Goal: Task Accomplishment & Management: Complete application form

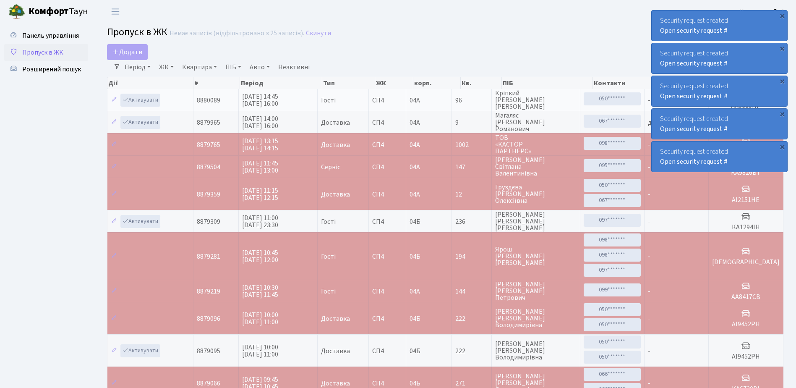
select select "25"
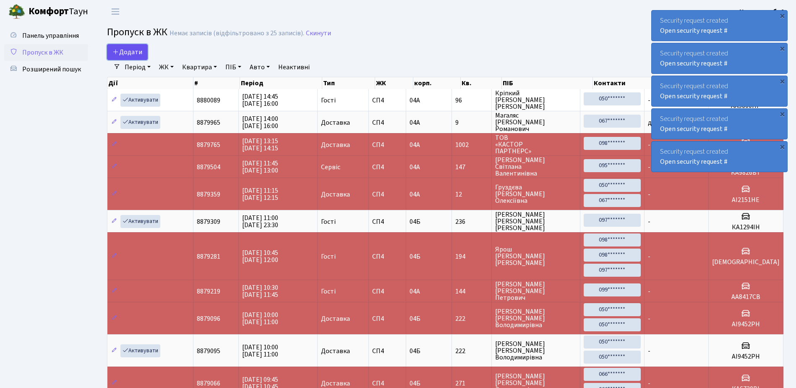
click at [141, 51] on span "Додати" at bounding box center [127, 51] width 30 height 9
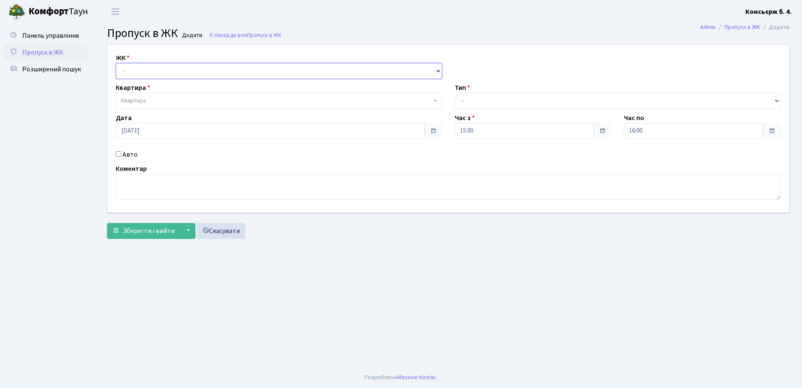
click at [166, 74] on select "- [STREET_ADDRESS]" at bounding box center [279, 71] width 326 height 16
select select "325"
click at [116, 63] on select "- [STREET_ADDRESS]" at bounding box center [279, 71] width 326 height 16
select select
click at [164, 103] on span "Квартира" at bounding box center [276, 100] width 310 height 8
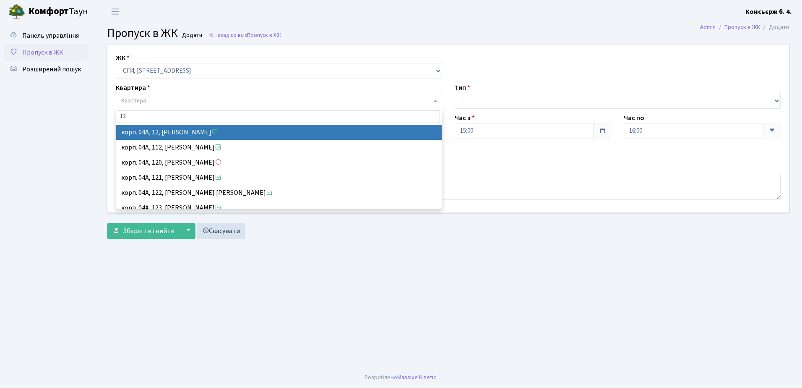
type input "12"
select select "21040"
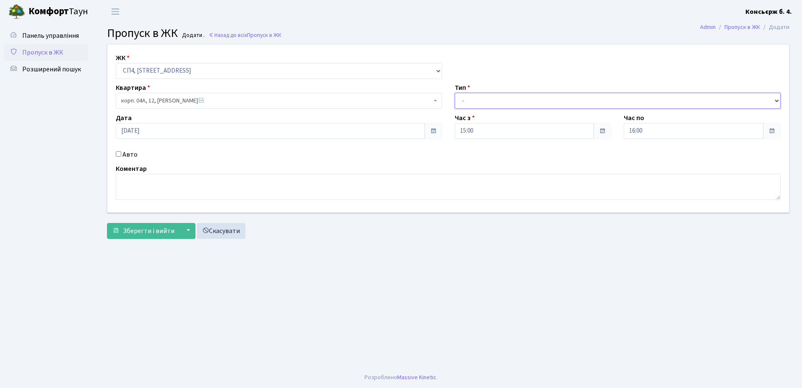
click at [501, 104] on select "- Доставка Таксі Гості Сервіс" at bounding box center [618, 101] width 326 height 16
select select "18"
click at [455, 93] on select "- Доставка Таксі Гості Сервіс" at bounding box center [618, 101] width 326 height 16
click at [121, 153] on div "Авто" at bounding box center [278, 154] width 339 height 10
click at [120, 154] on input "Авто" at bounding box center [118, 153] width 5 height 5
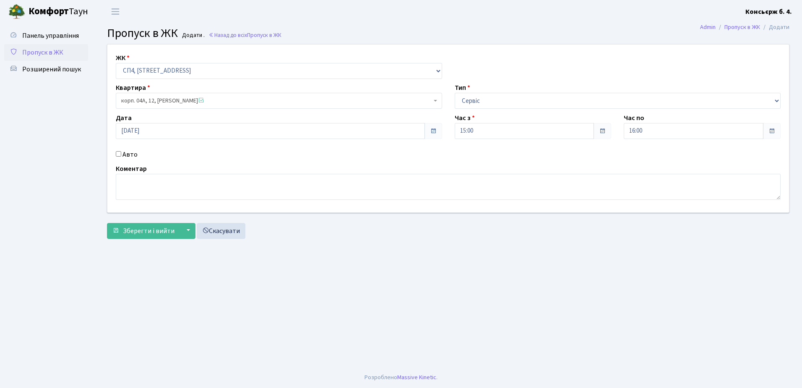
checkbox input "true"
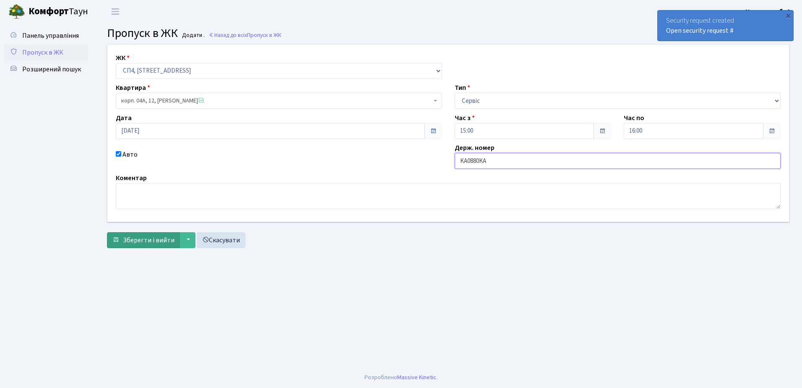
type input "KA0880KA"
click at [137, 237] on span "Зберегти і вийти" at bounding box center [149, 239] width 52 height 9
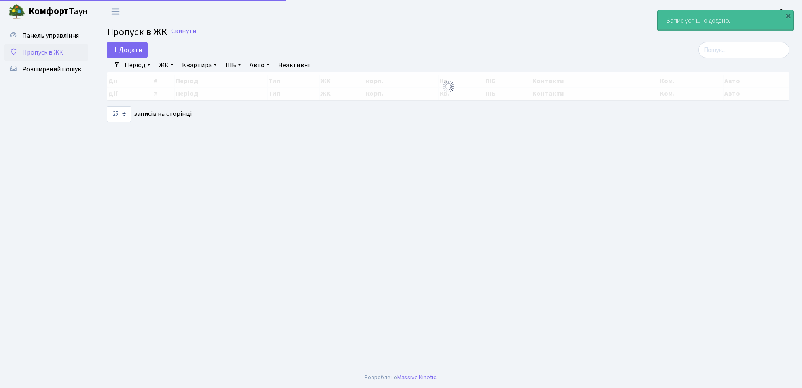
select select "25"
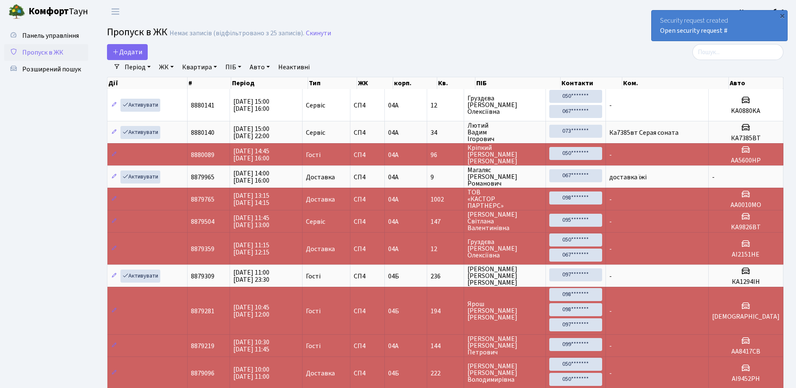
click at [61, 55] on span "Пропуск в ЖК" at bounding box center [42, 52] width 41 height 9
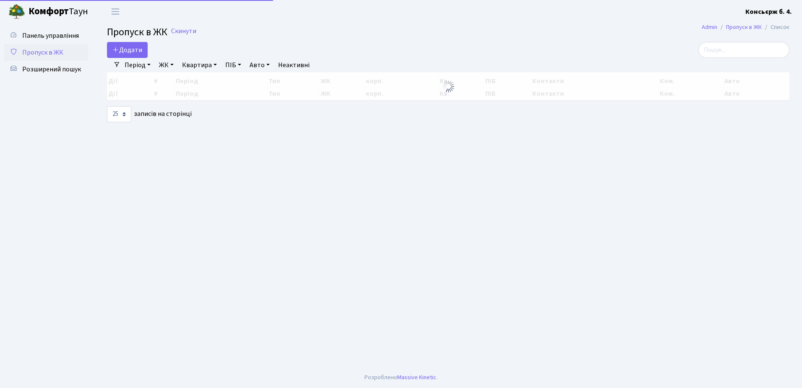
select select "25"
